Goal: Navigation & Orientation: Find specific page/section

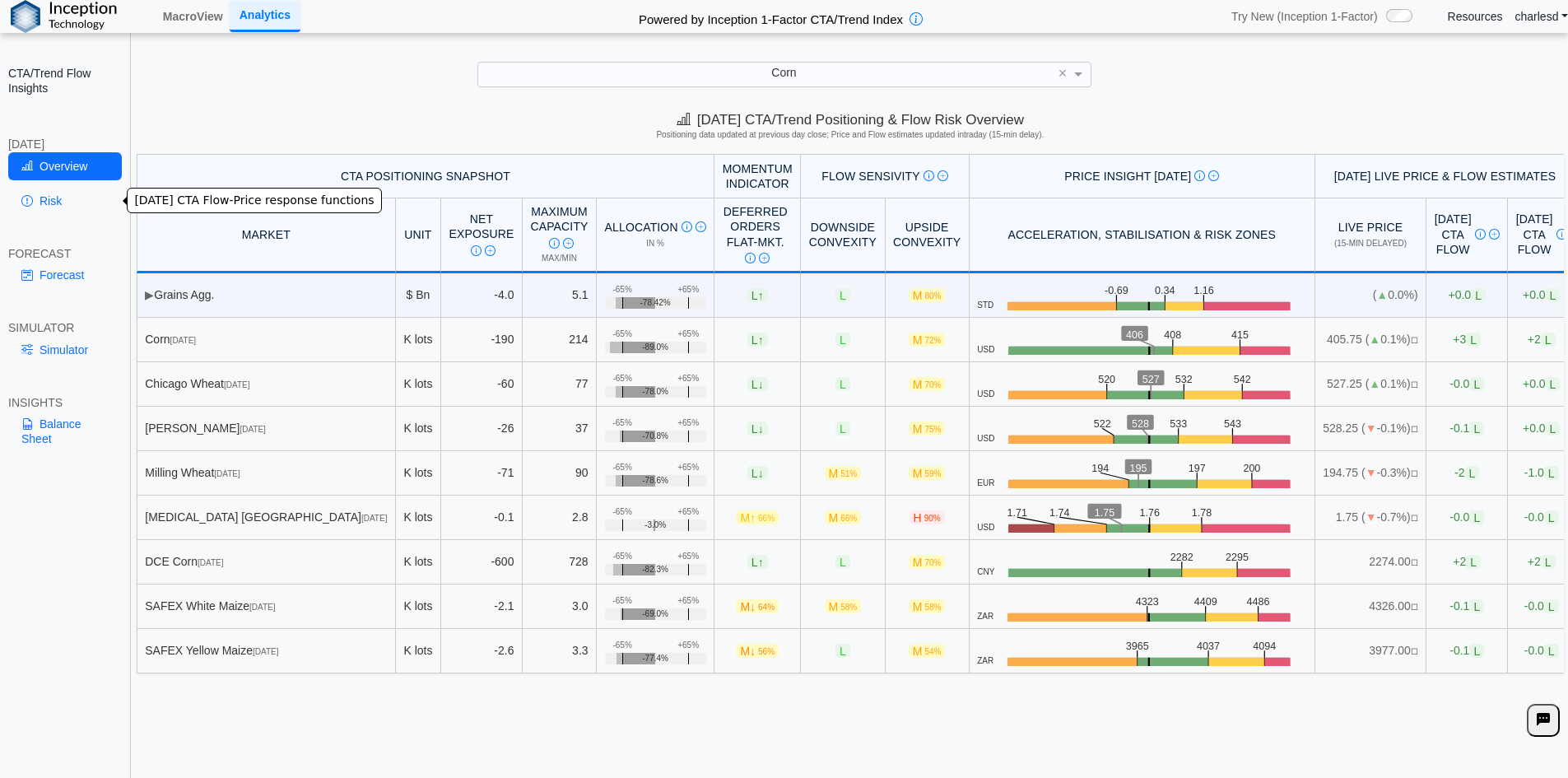
click at [47, 210] on link "Risk" at bounding box center [65, 200] width 114 height 28
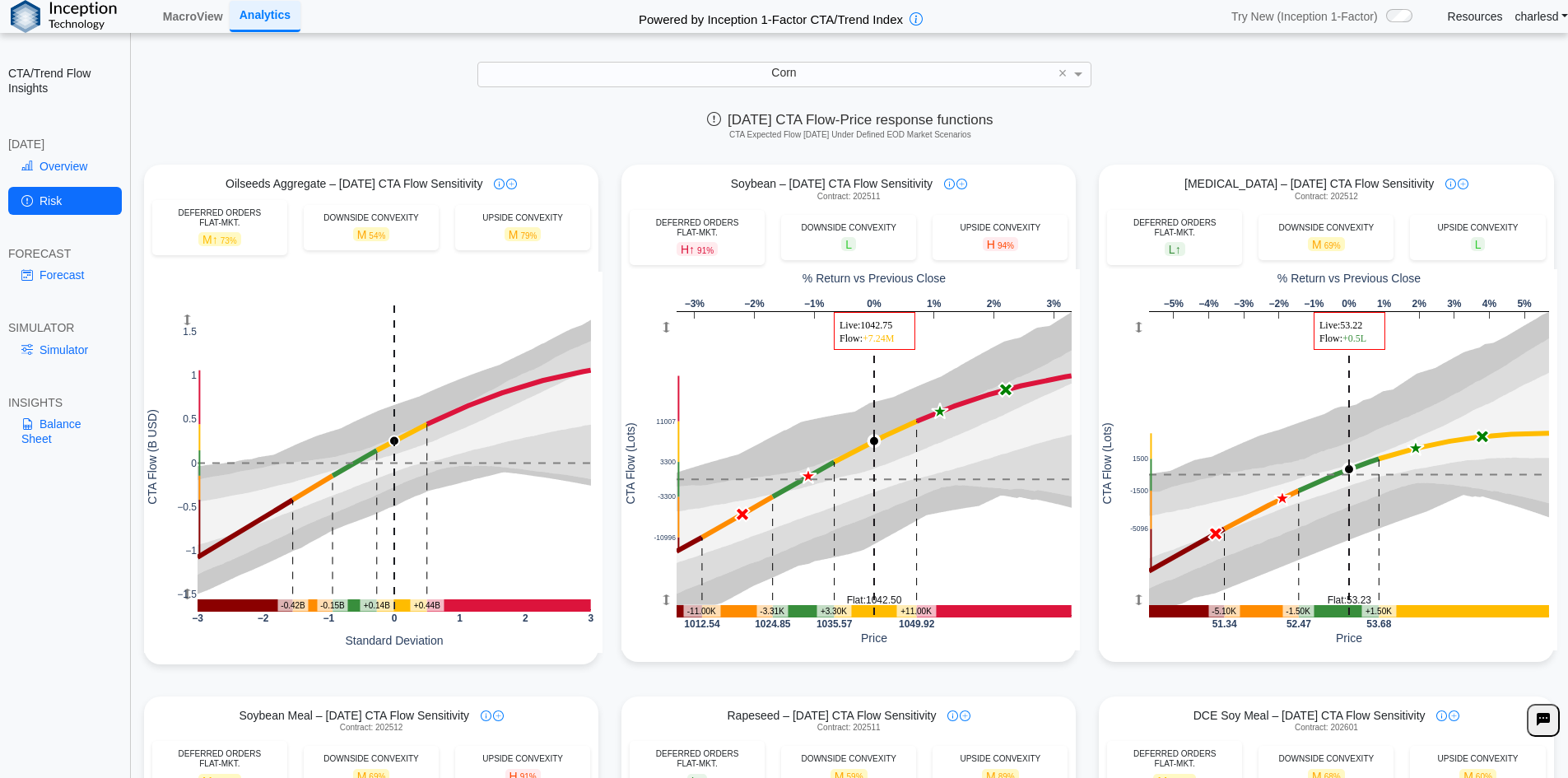
click at [52, 290] on div "Forecast" at bounding box center [65, 278] width 114 height 34
click at [49, 280] on link "Forecast" at bounding box center [65, 275] width 114 height 28
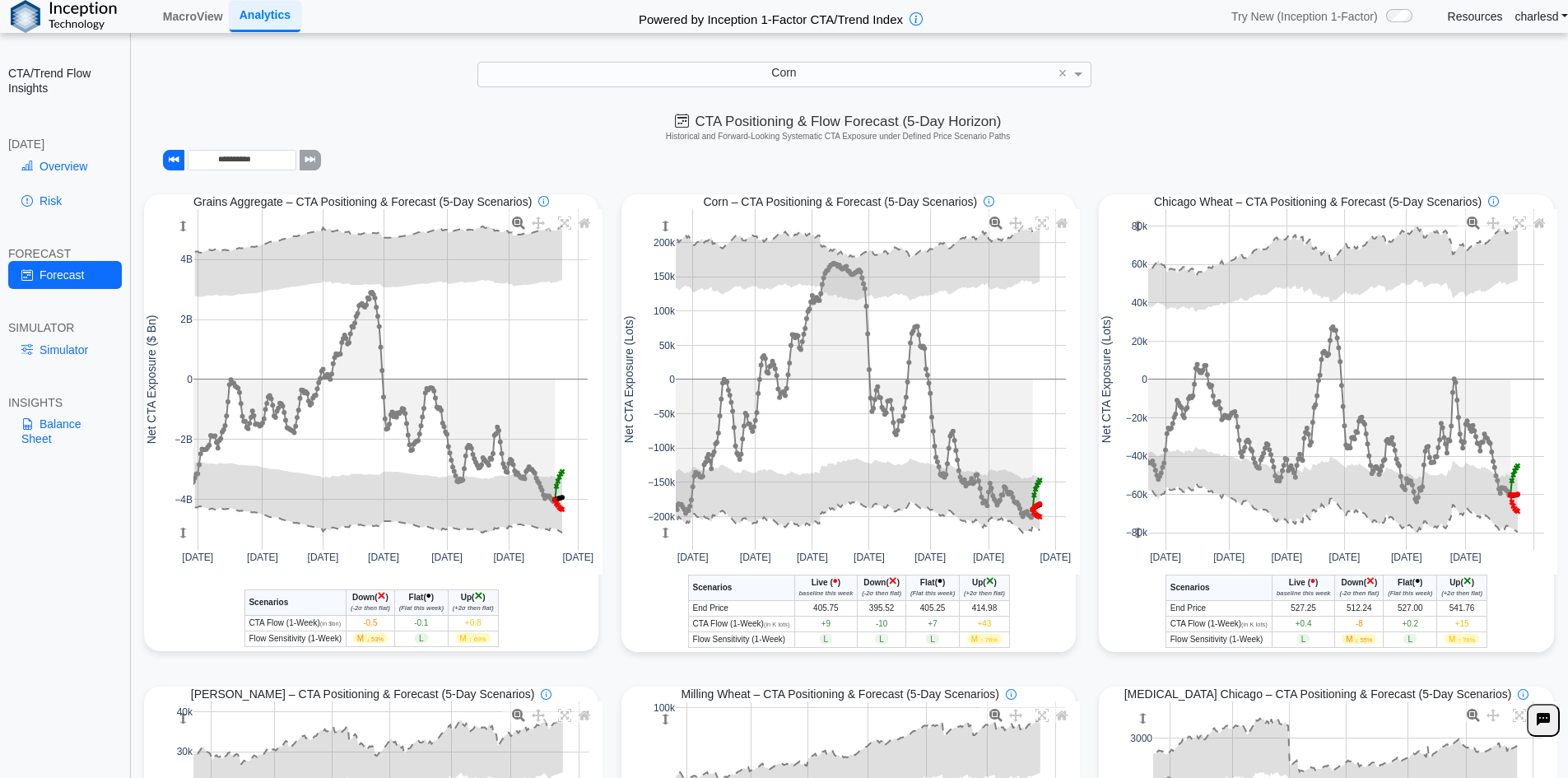
click at [49, 333] on div "SIMULATOR" at bounding box center [65, 327] width 114 height 15
click at [51, 344] on link "Simulator" at bounding box center [65, 350] width 114 height 28
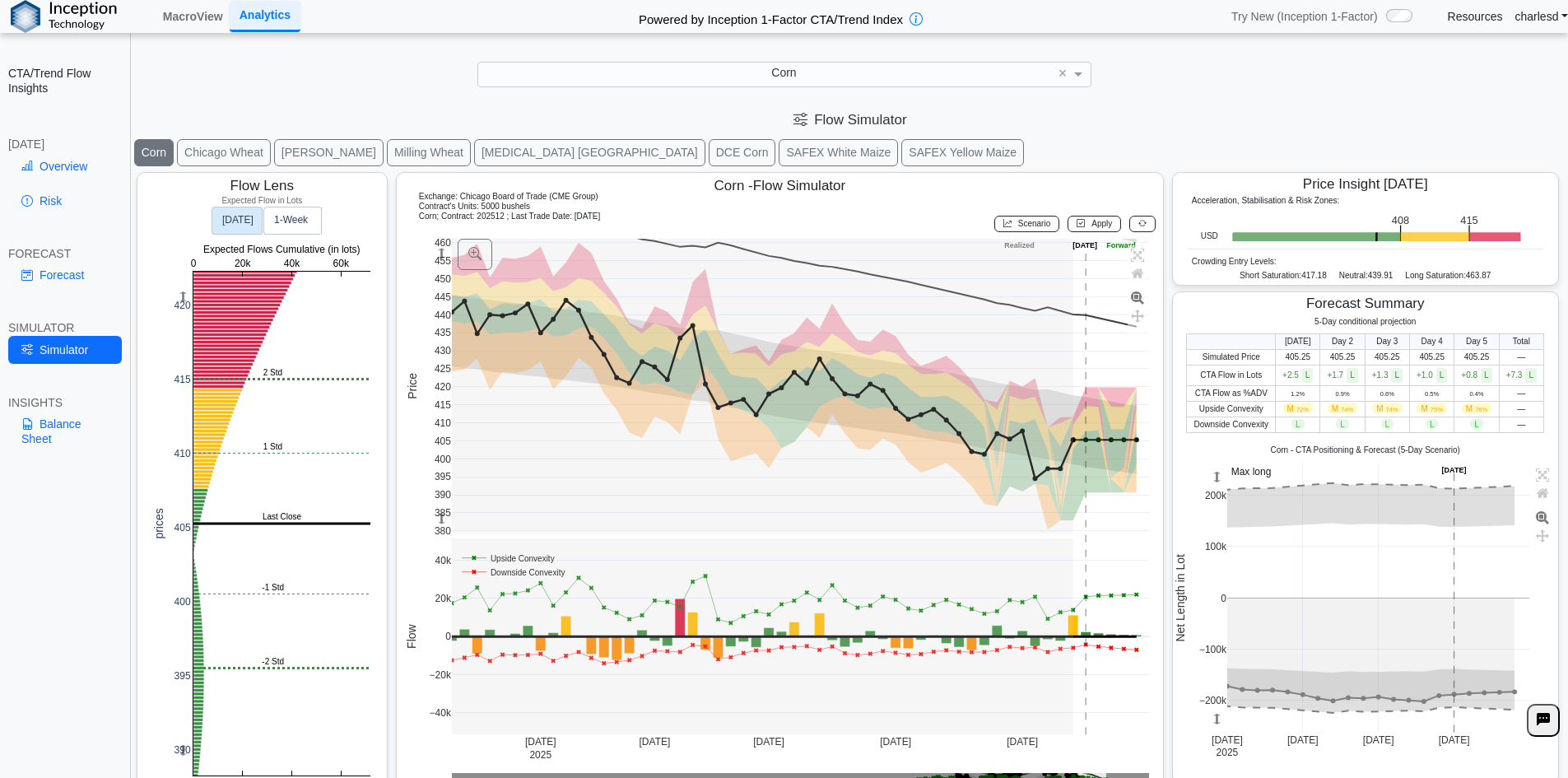
scroll to position [27, 0]
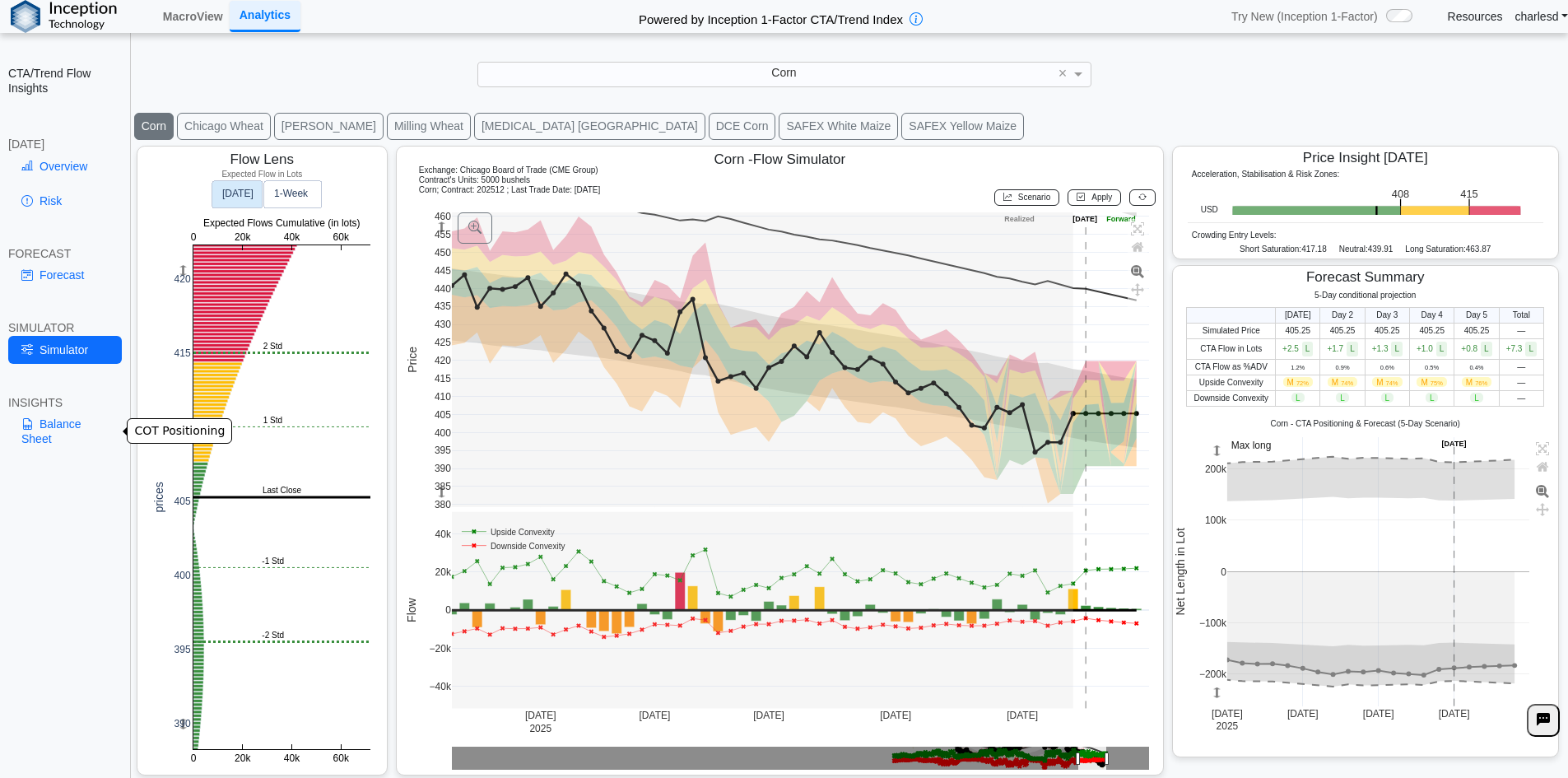
click at [62, 424] on link "Balance Sheet" at bounding box center [65, 431] width 114 height 43
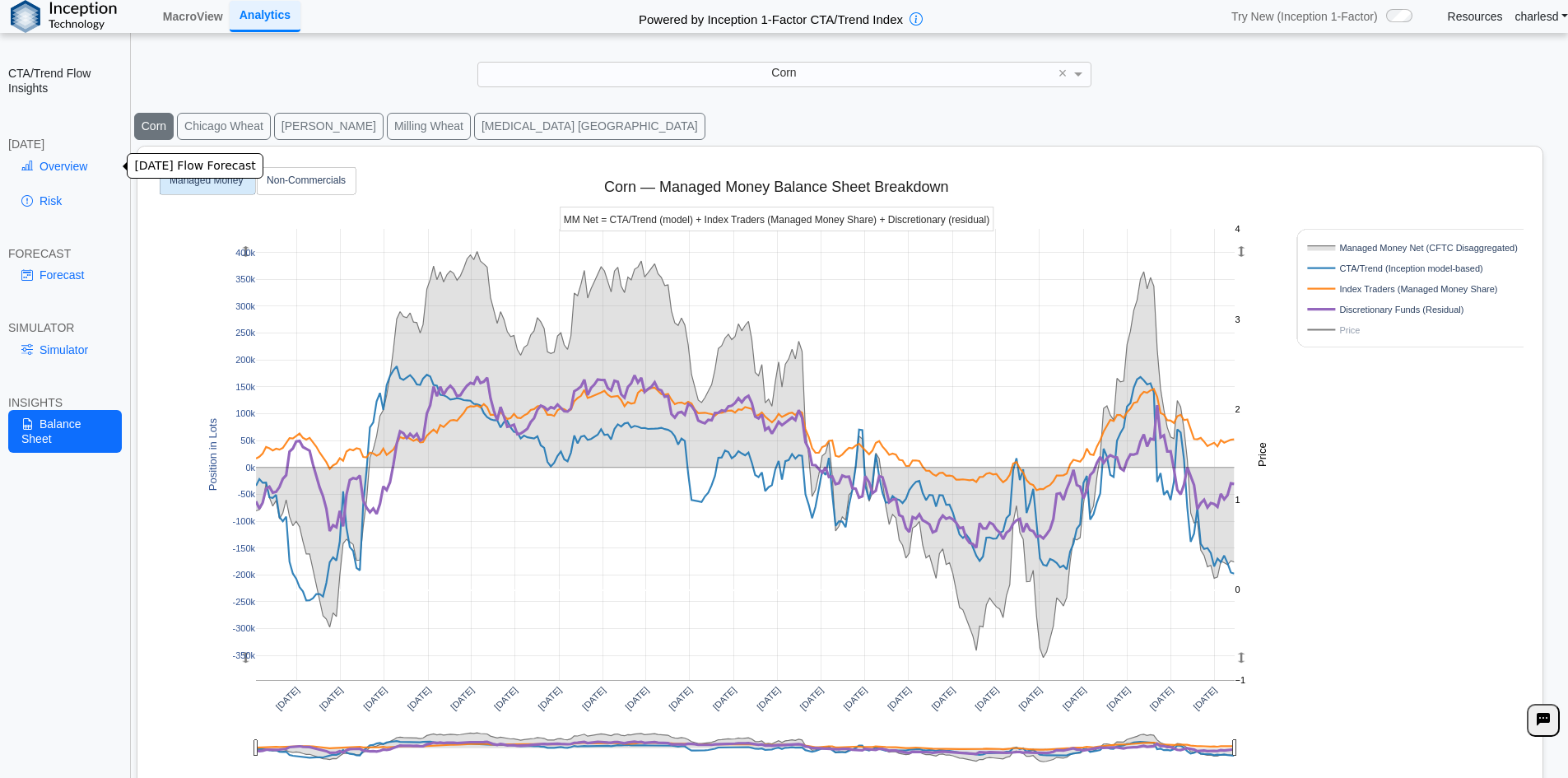
click at [54, 163] on link "Overview" at bounding box center [65, 166] width 114 height 28
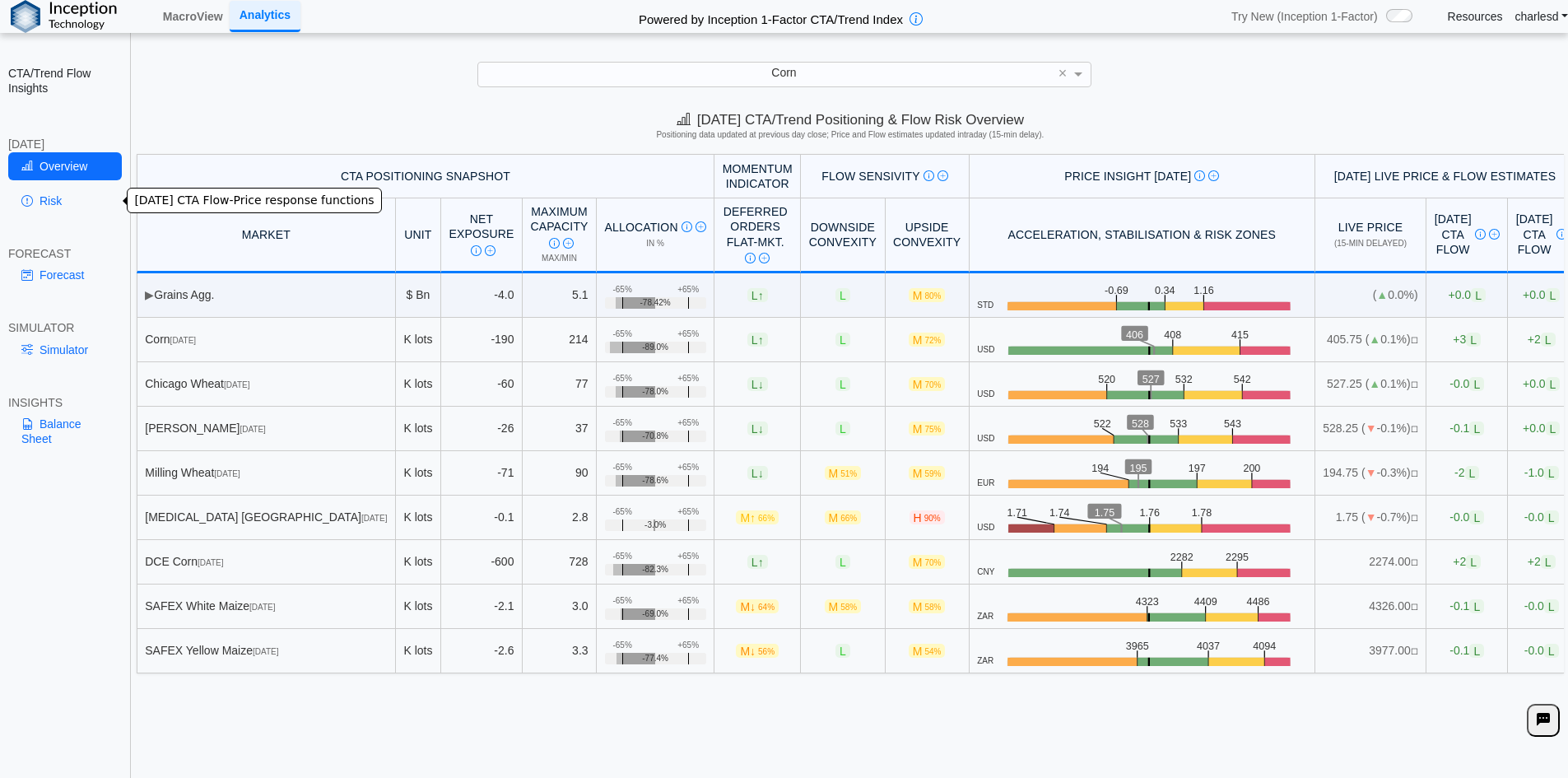
click at [41, 203] on link "Risk" at bounding box center [65, 200] width 114 height 28
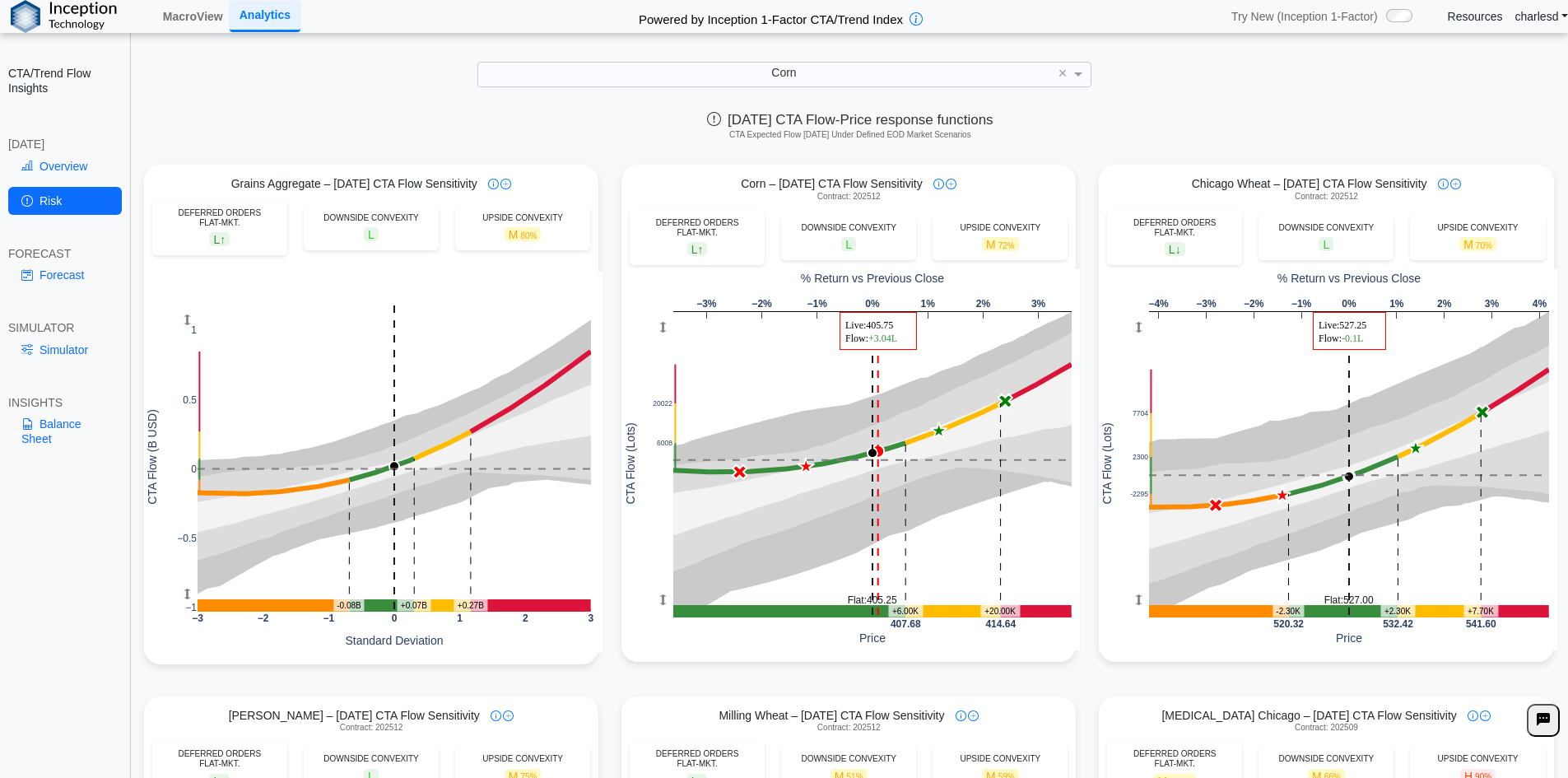
click at [39, 280] on link "Forecast" at bounding box center [65, 275] width 114 height 28
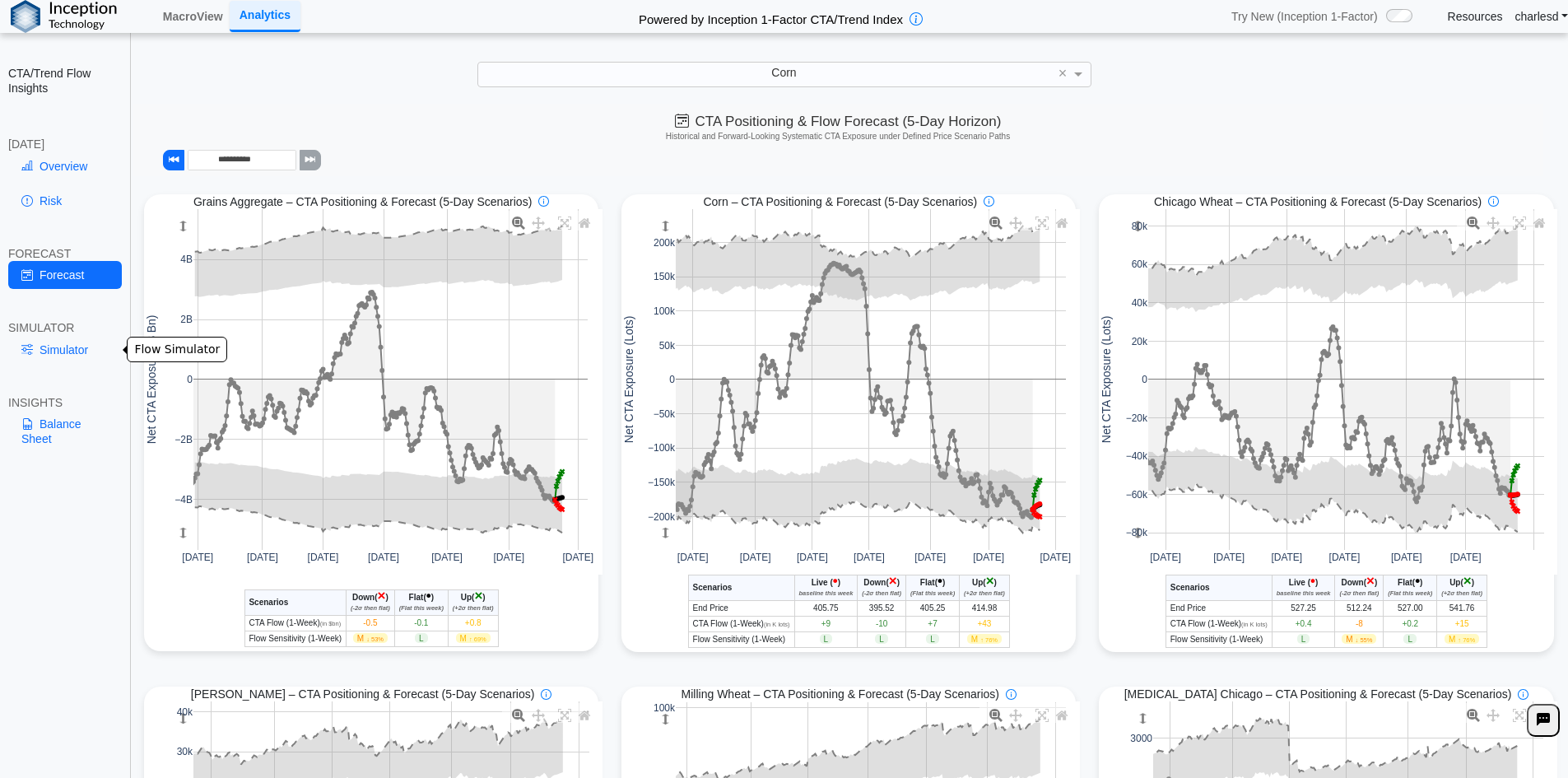
click at [60, 356] on link "Simulator" at bounding box center [65, 350] width 114 height 28
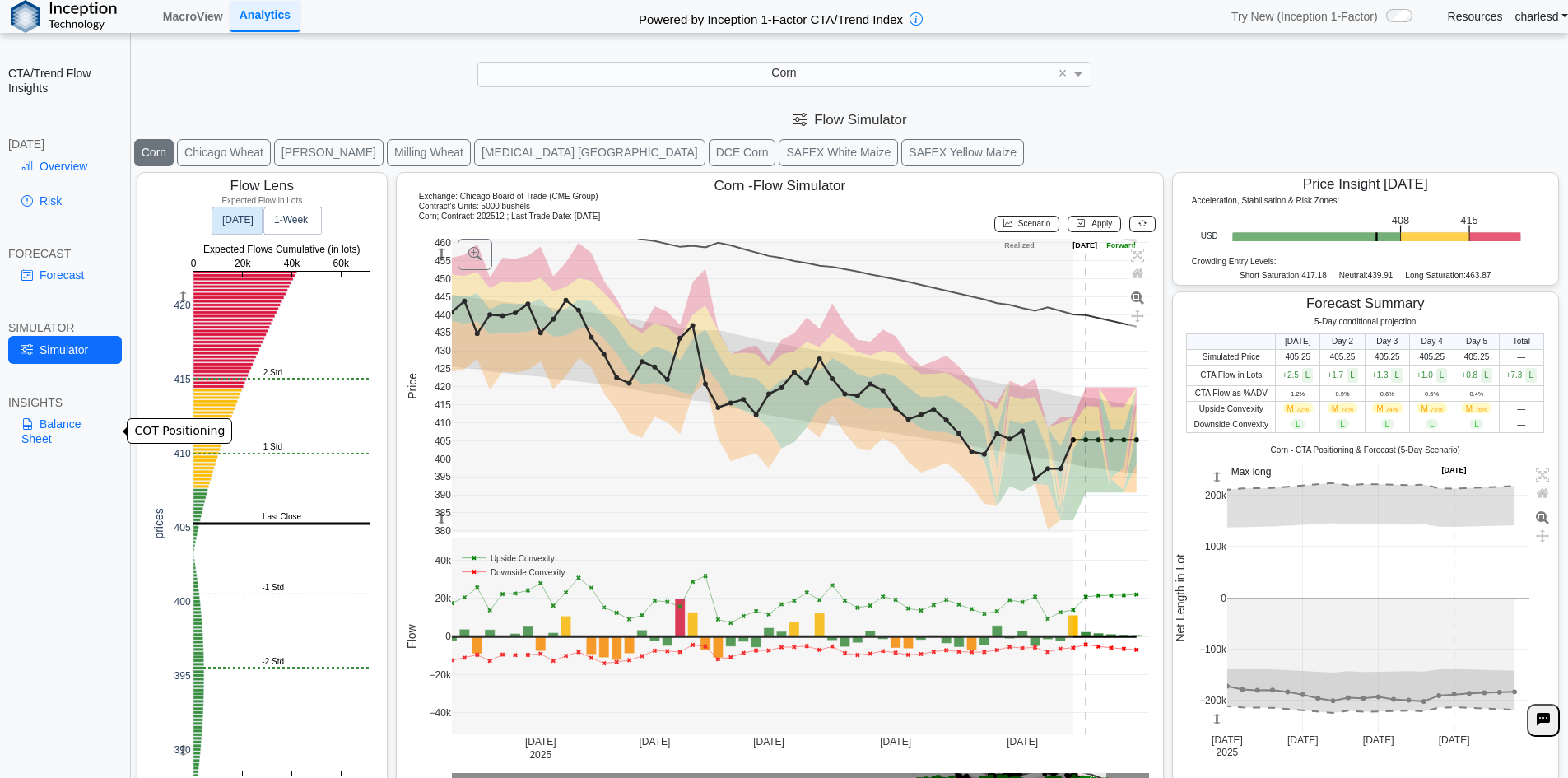
click at [61, 432] on link "Balance Sheet" at bounding box center [65, 431] width 114 height 43
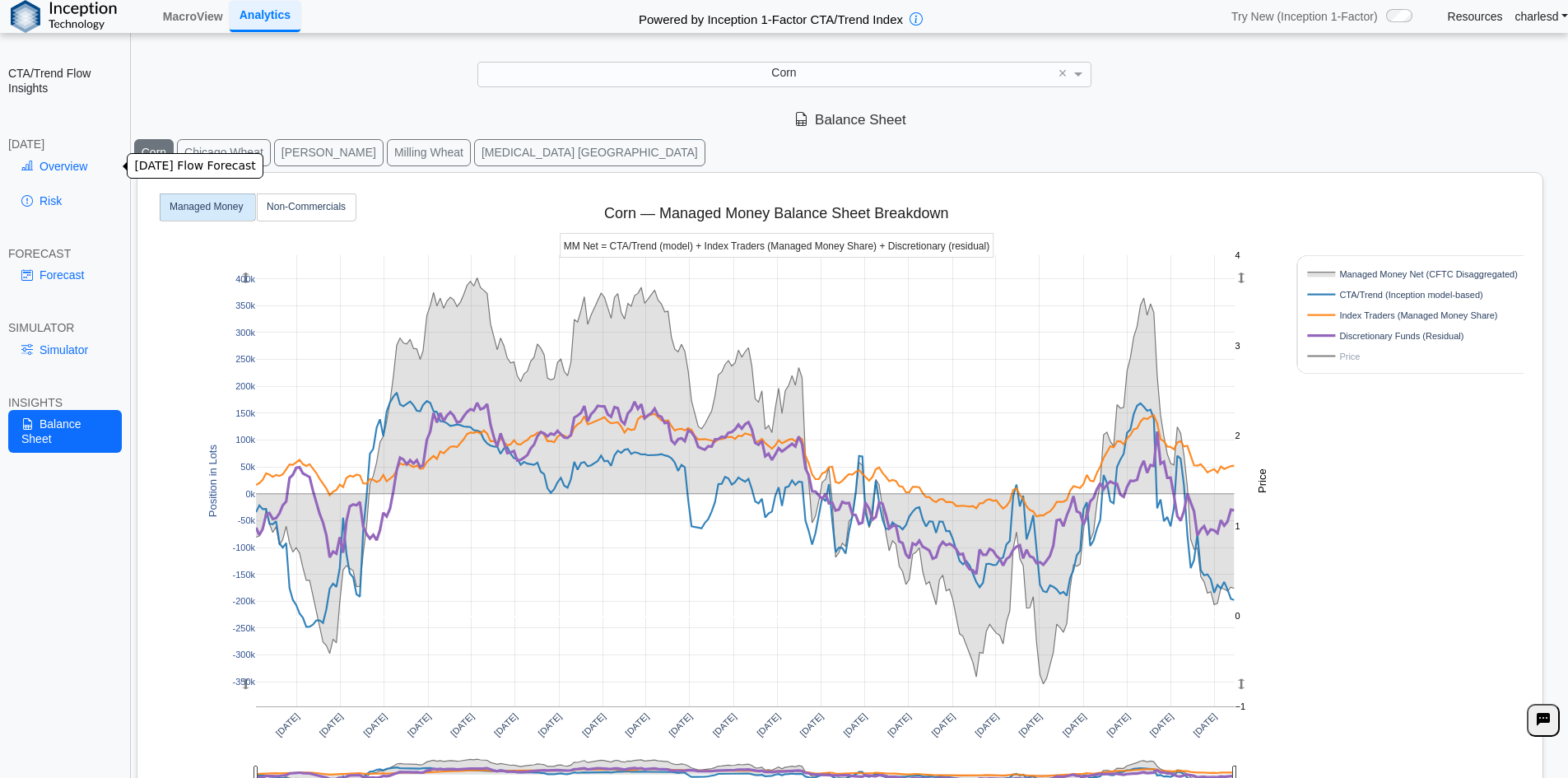
drag, startPoint x: 75, startPoint y: 161, endPoint x: 115, endPoint y: 157, distance: 40.2
click at [75, 160] on link "Overview" at bounding box center [65, 166] width 114 height 28
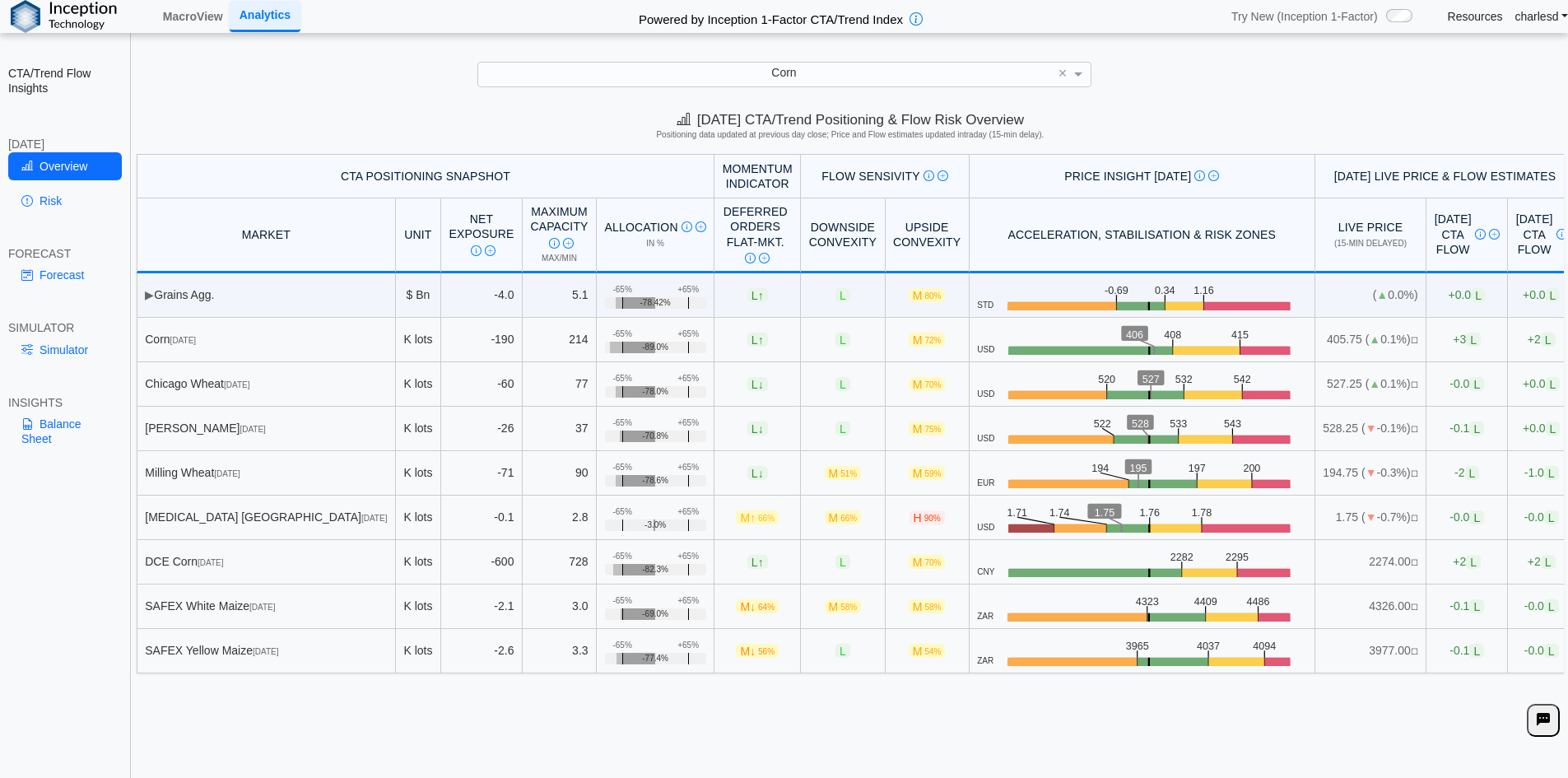
click at [738, 73] on div "Corn" at bounding box center [784, 74] width 613 height 23
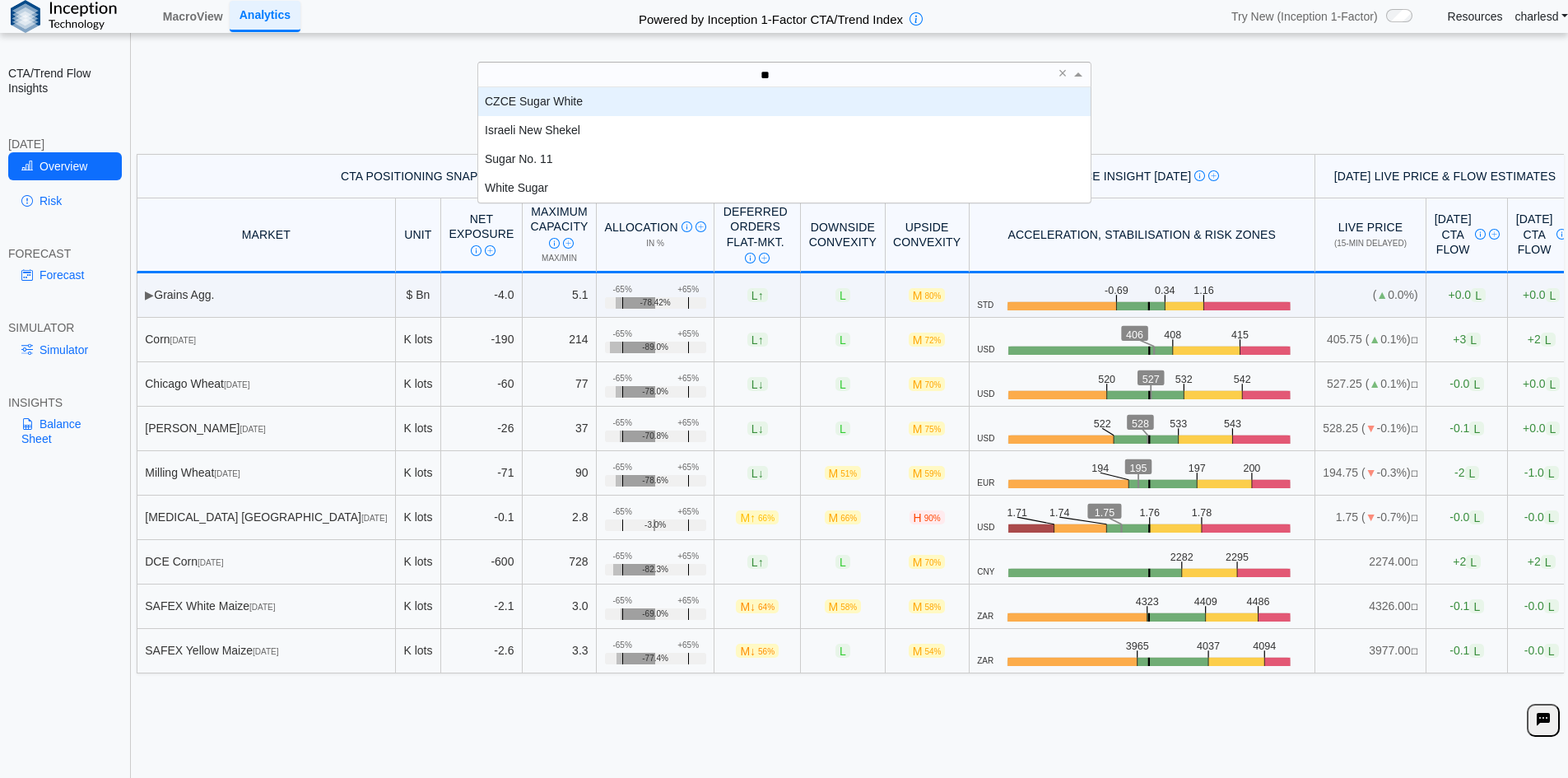
type input "***"
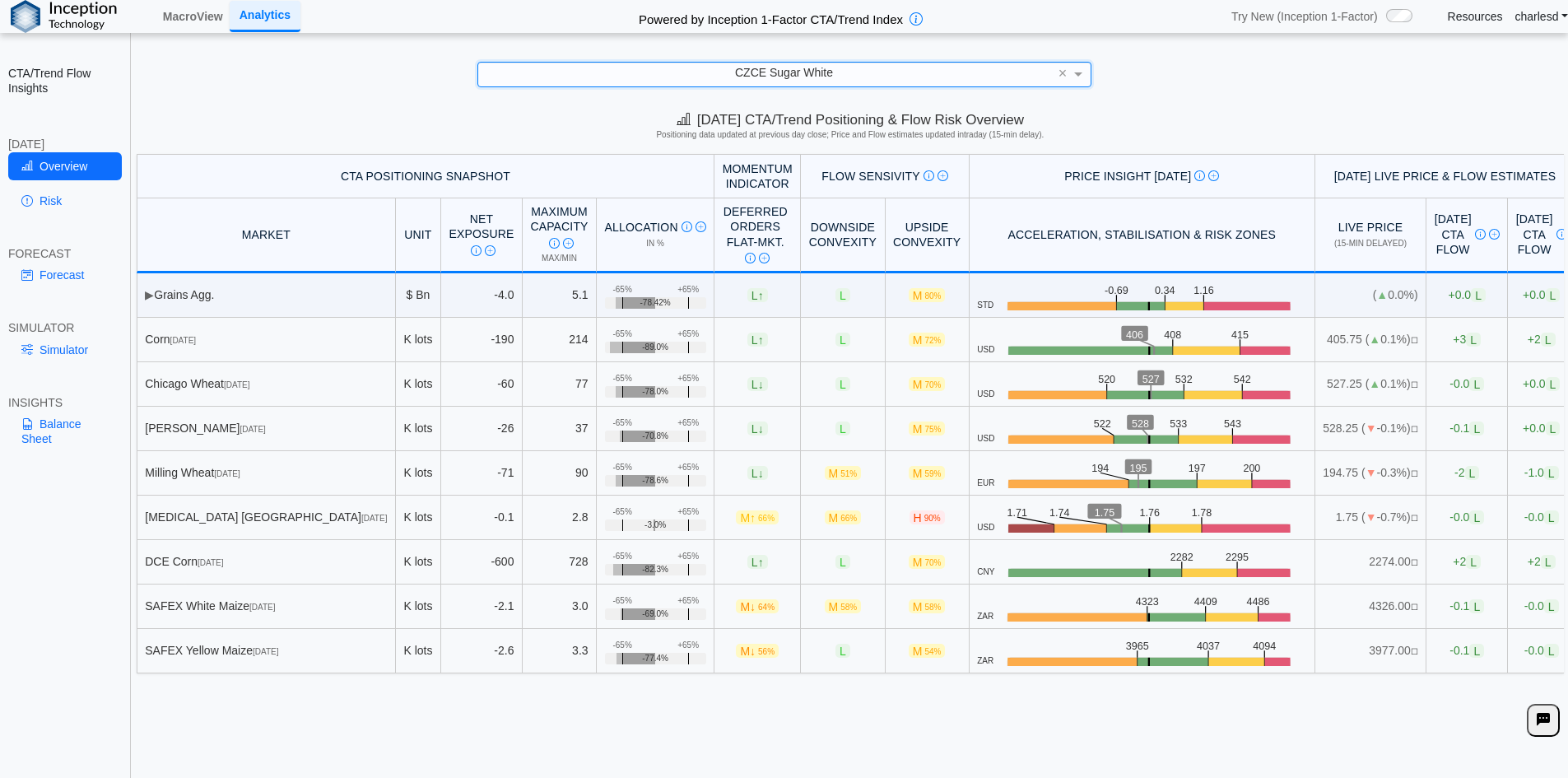
click at [738, 73] on span "CZCE Sugar White" at bounding box center [784, 72] width 98 height 13
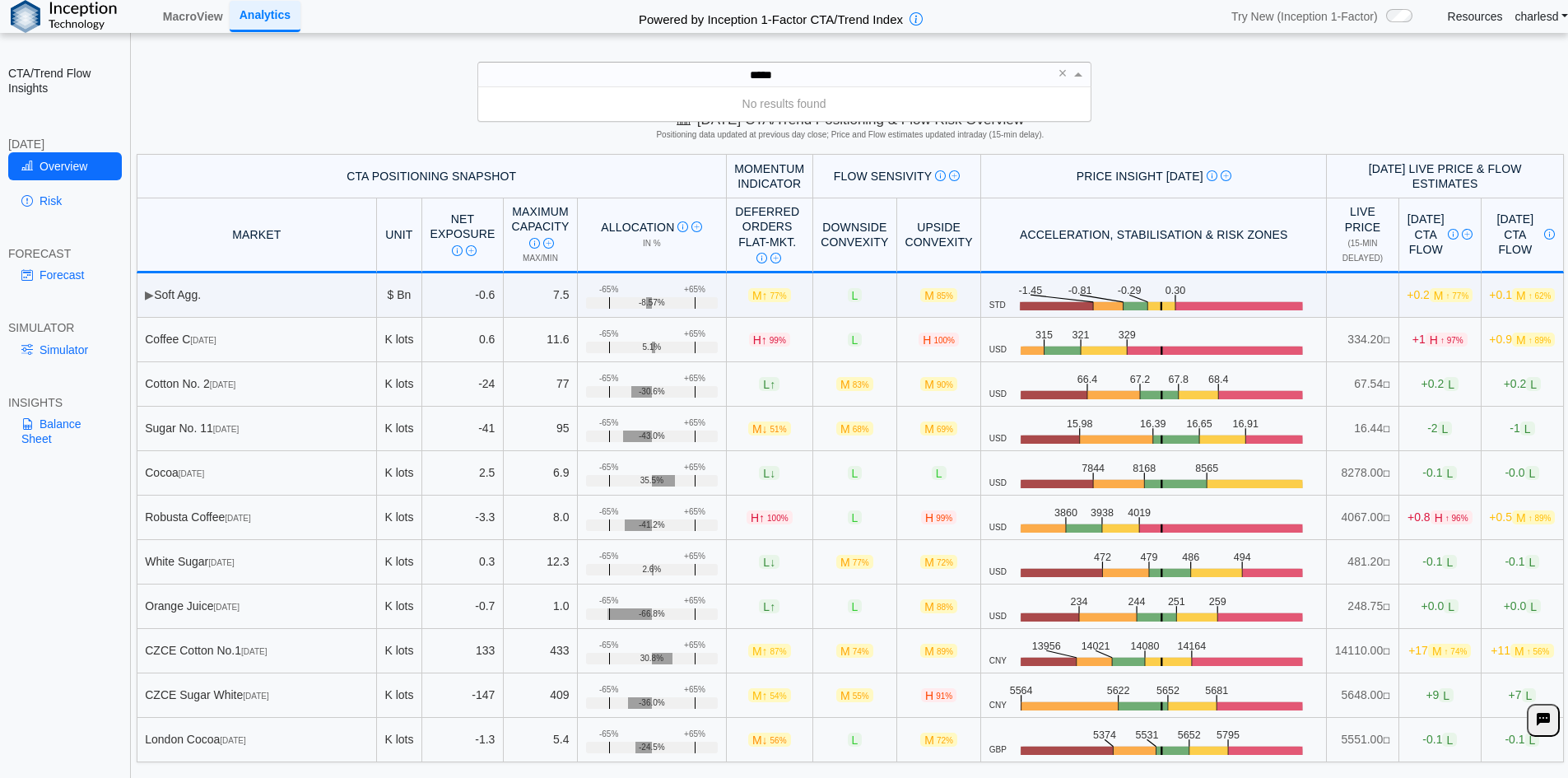
type input "****"
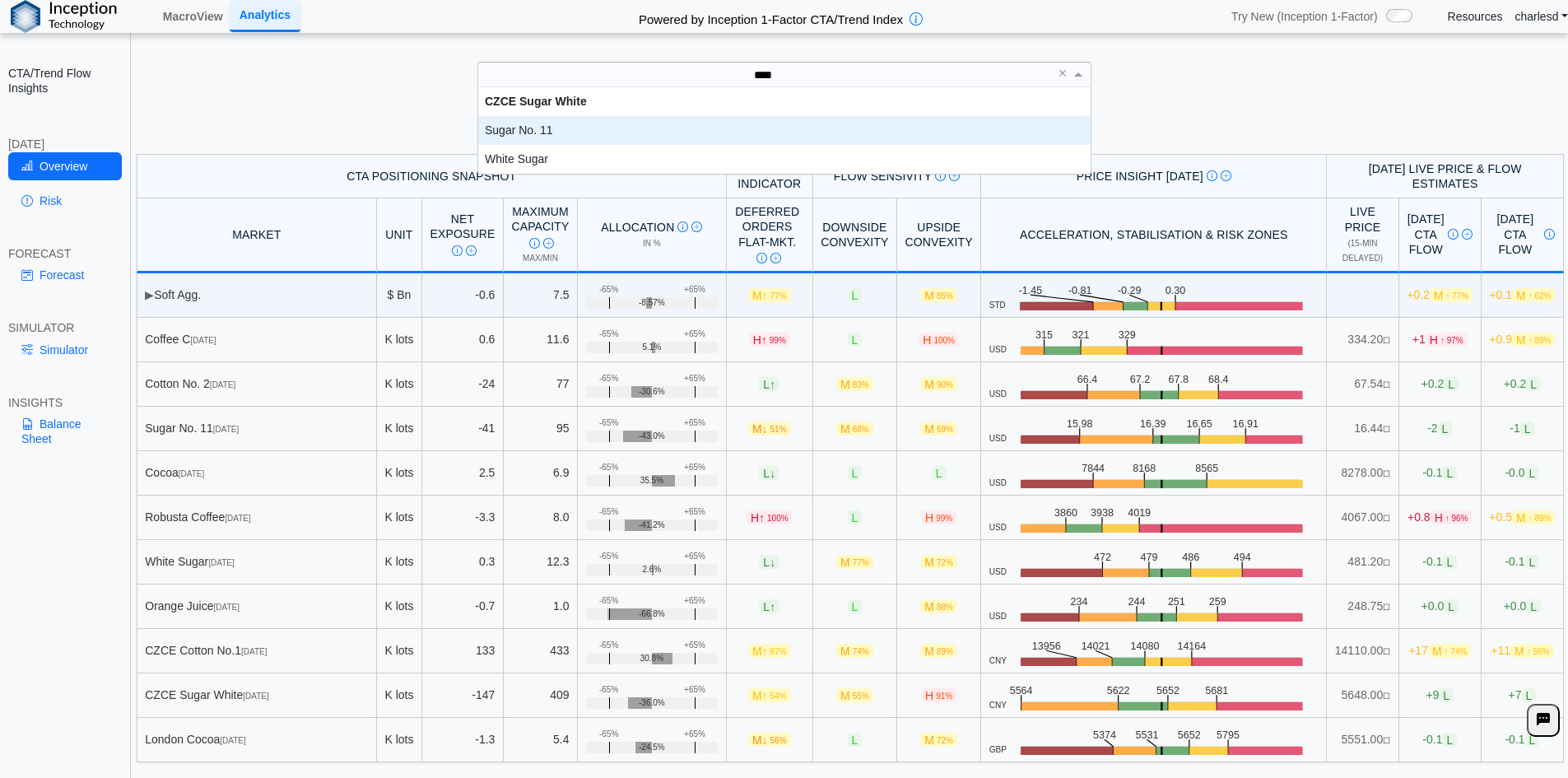
click at [640, 129] on div "Sugar No. 11" at bounding box center [784, 130] width 613 height 29
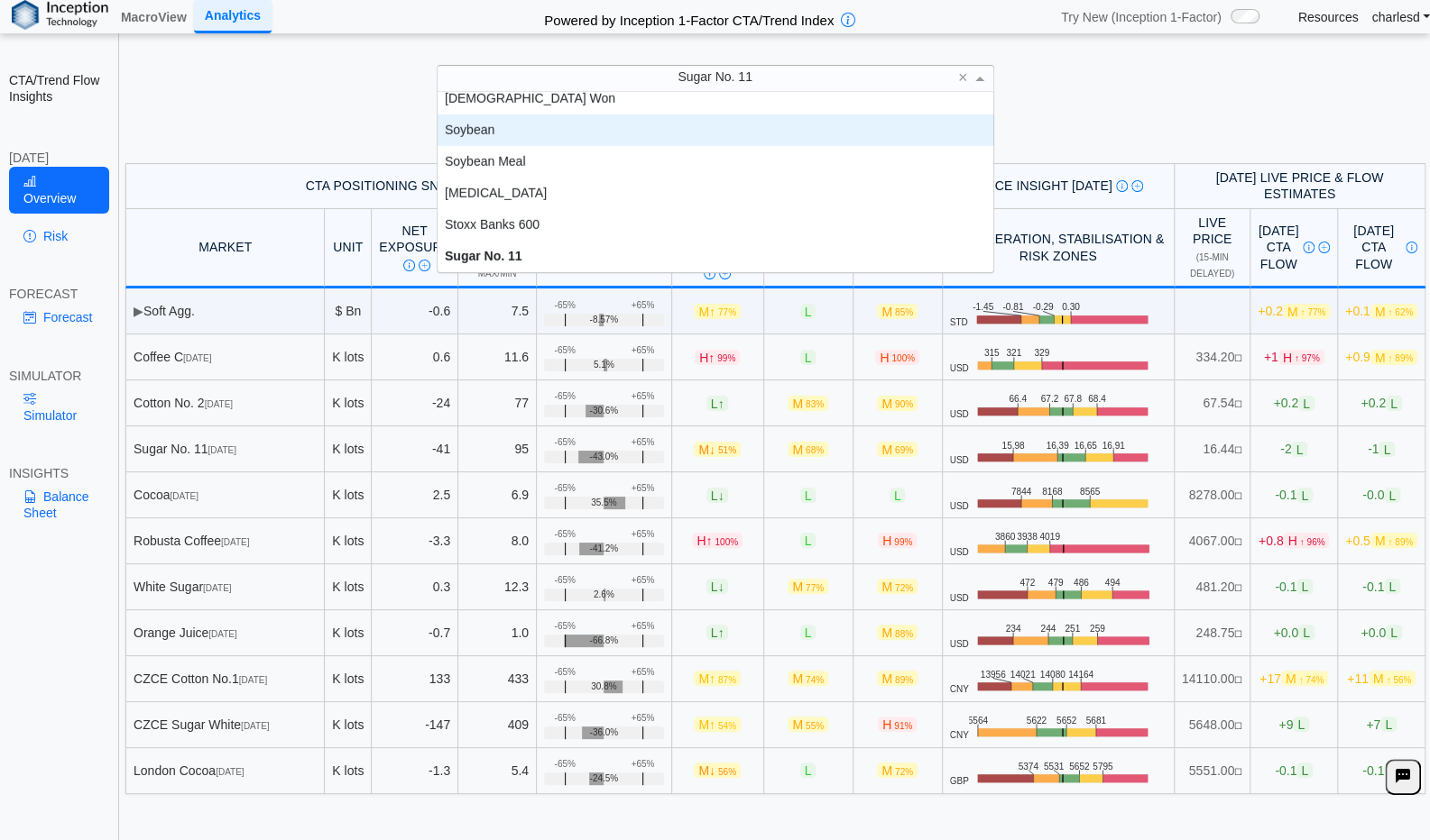
scroll to position [3345, 0]
